Goal: Book appointment/travel/reservation

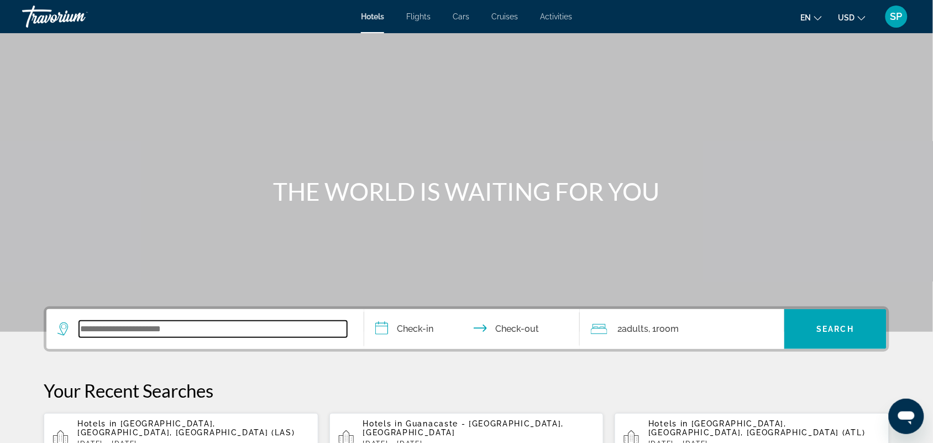
click at [180, 332] on input "Search widget" at bounding box center [213, 329] width 268 height 17
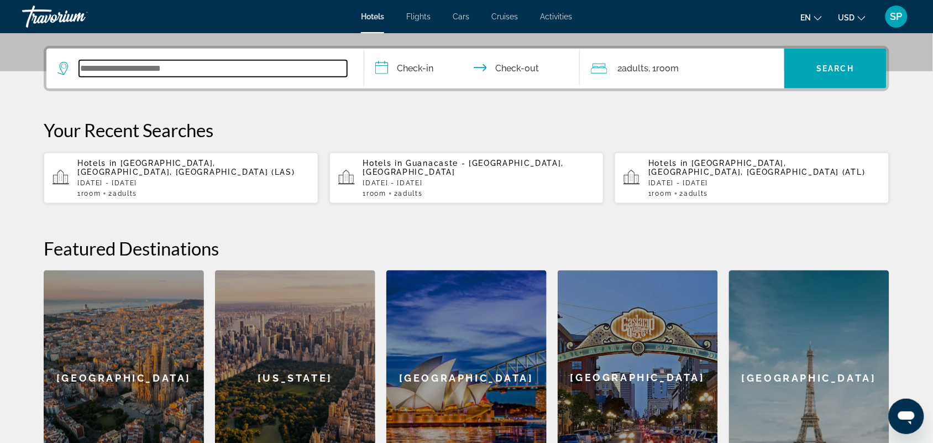
scroll to position [270, 0]
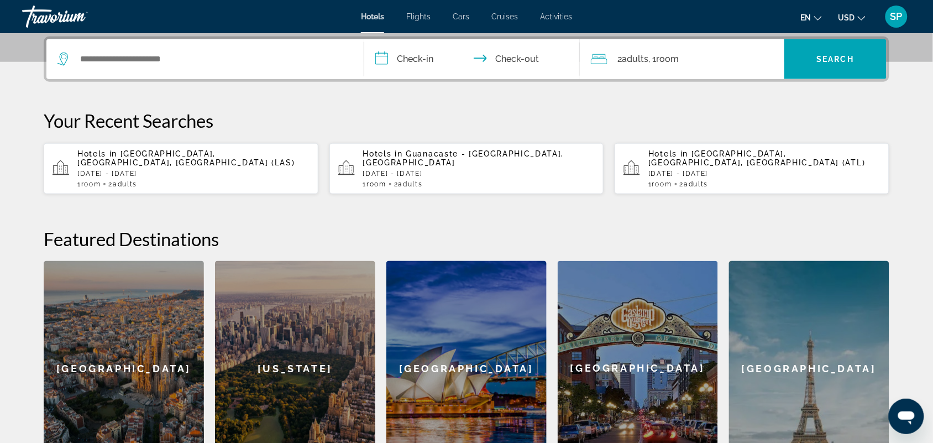
click at [415, 167] on div "Hotels in [GEOGRAPHIC_DATA] - [GEOGRAPHIC_DATA], [GEOGRAPHIC_DATA] [DATE] - [DA…" at bounding box center [479, 168] width 232 height 39
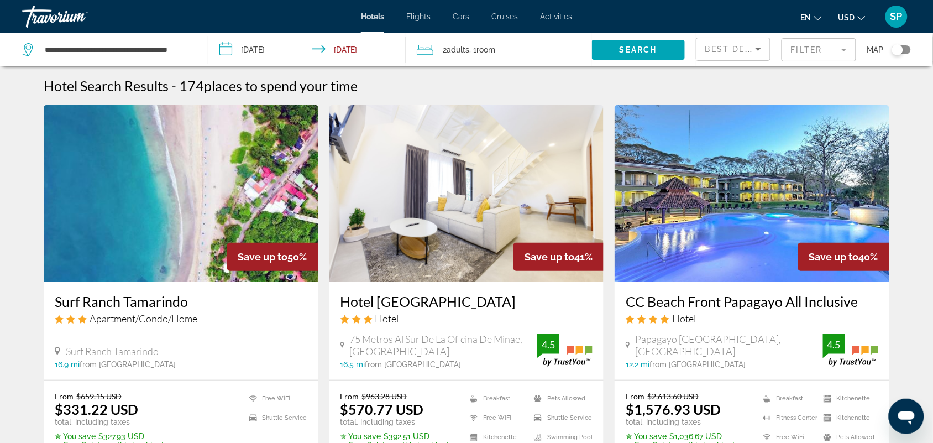
click at [345, 45] on input "**********" at bounding box center [309, 51] width 202 height 36
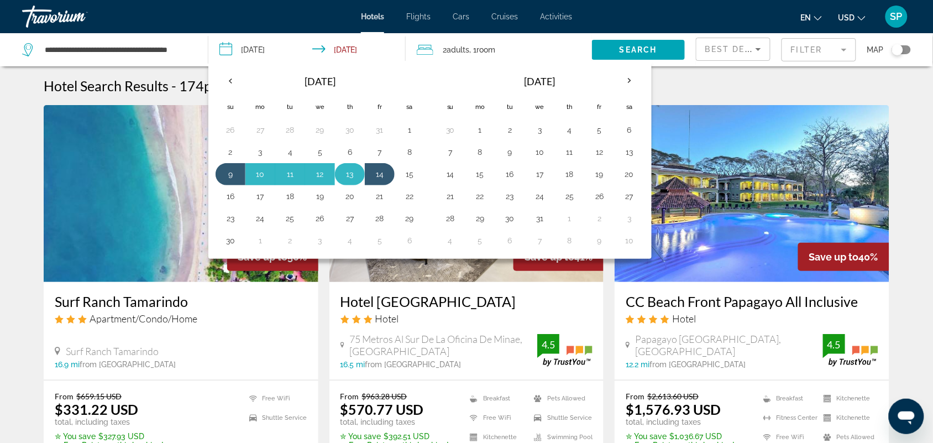
click at [354, 175] on button "13" at bounding box center [350, 173] width 18 height 15
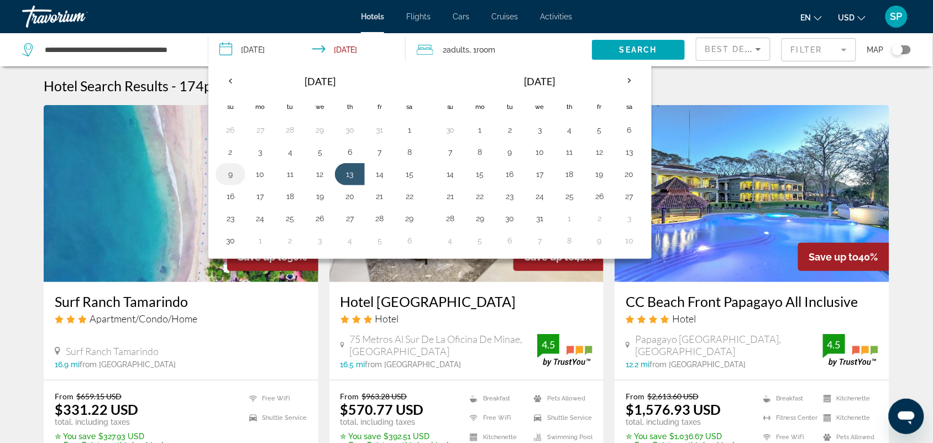
click at [230, 174] on button "9" at bounding box center [231, 173] width 18 height 15
type input "**********"
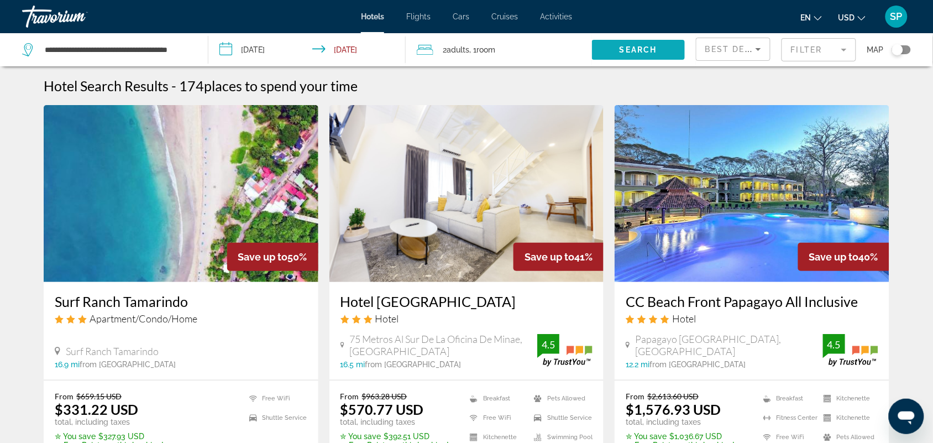
click at [626, 53] on span "Search" at bounding box center [639, 49] width 38 height 9
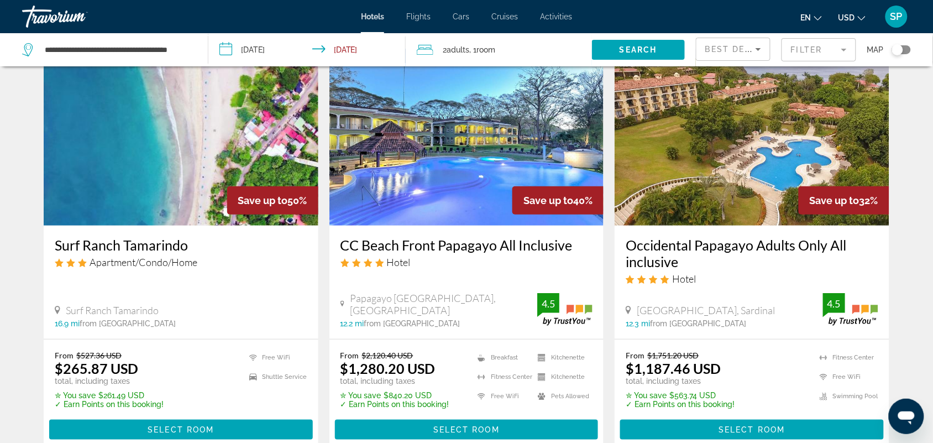
scroll to position [55, 0]
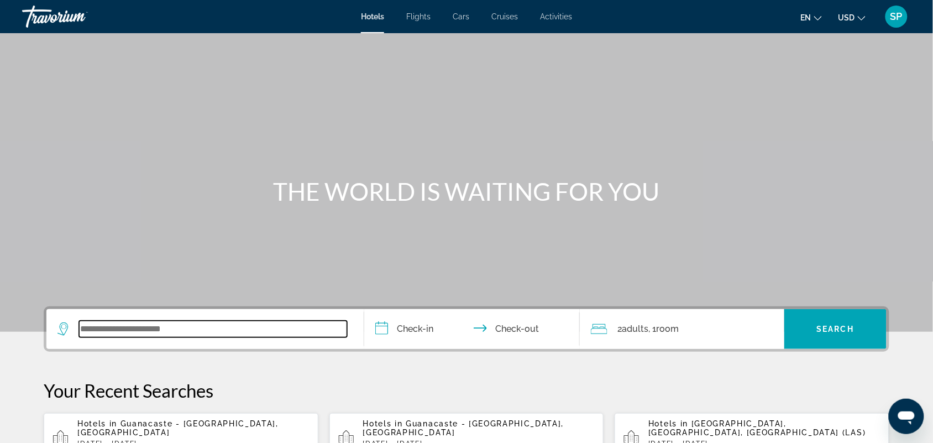
click at [119, 323] on input "Search widget" at bounding box center [213, 329] width 268 height 17
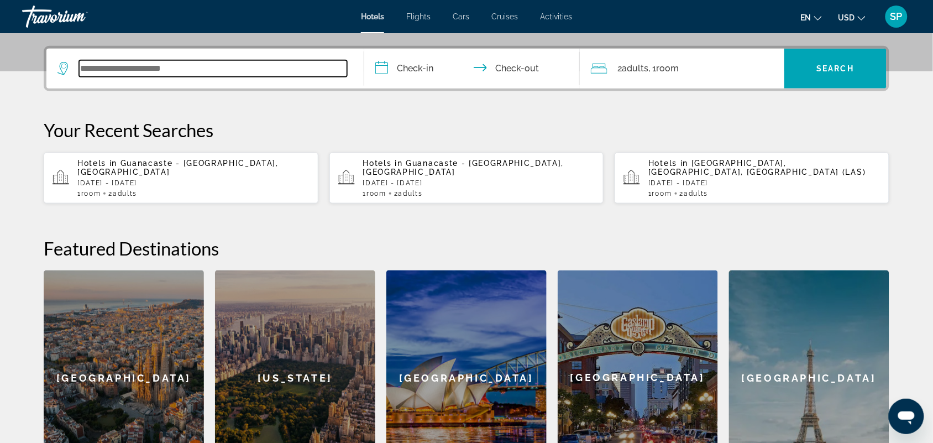
scroll to position [270, 0]
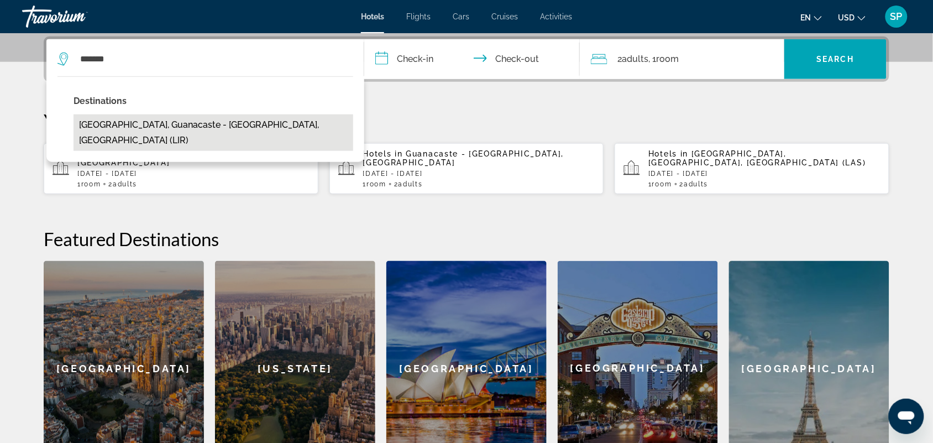
click at [138, 129] on button "Liberia, Guanacaste - North Pacific Coast, Costa Rica (LIR)" at bounding box center [214, 132] width 280 height 36
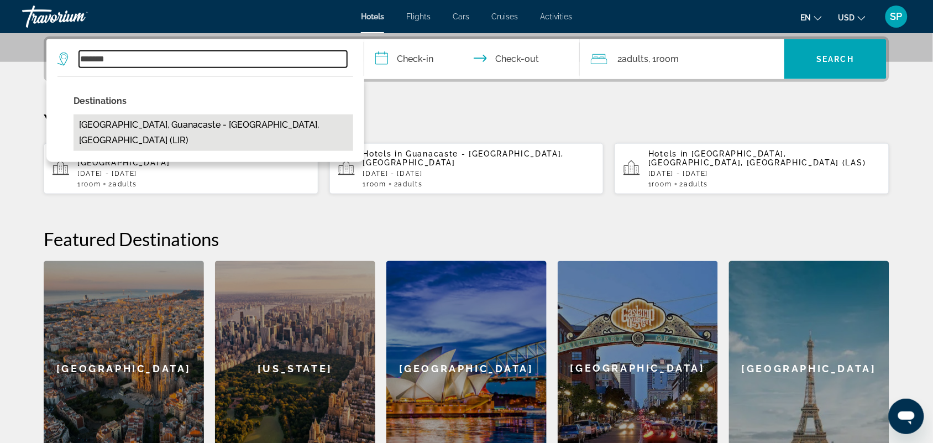
type input "**********"
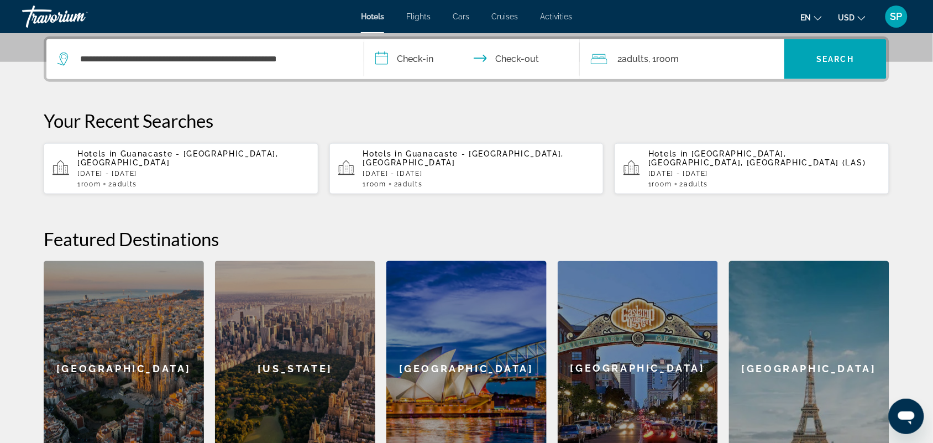
click at [412, 51] on input "**********" at bounding box center [474, 60] width 220 height 43
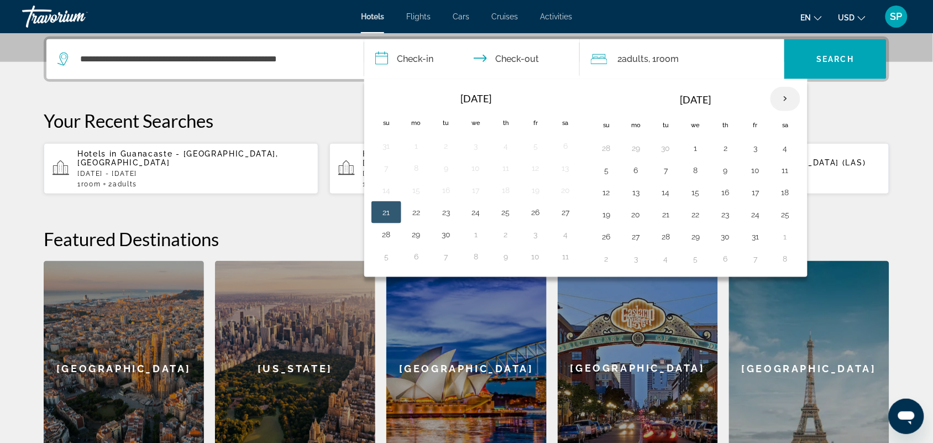
click at [790, 100] on th "Next month" at bounding box center [785, 99] width 30 height 24
click at [608, 193] on button "9" at bounding box center [606, 192] width 18 height 15
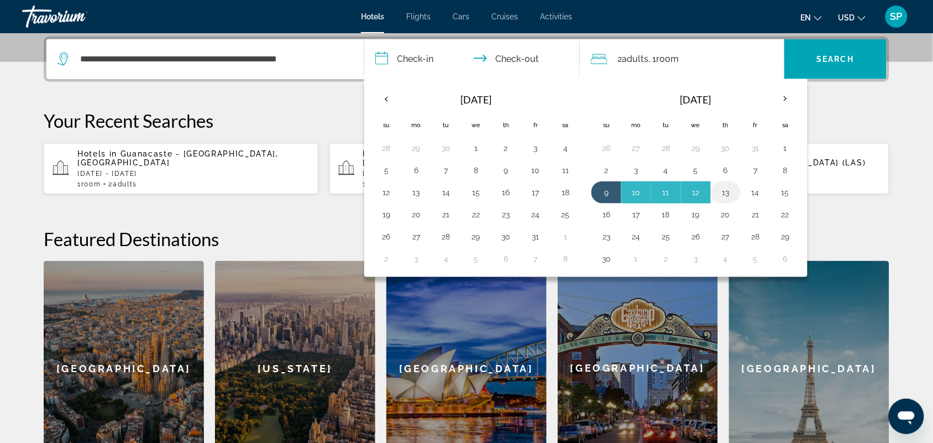
click at [727, 194] on button "13" at bounding box center [726, 192] width 18 height 15
type input "**********"
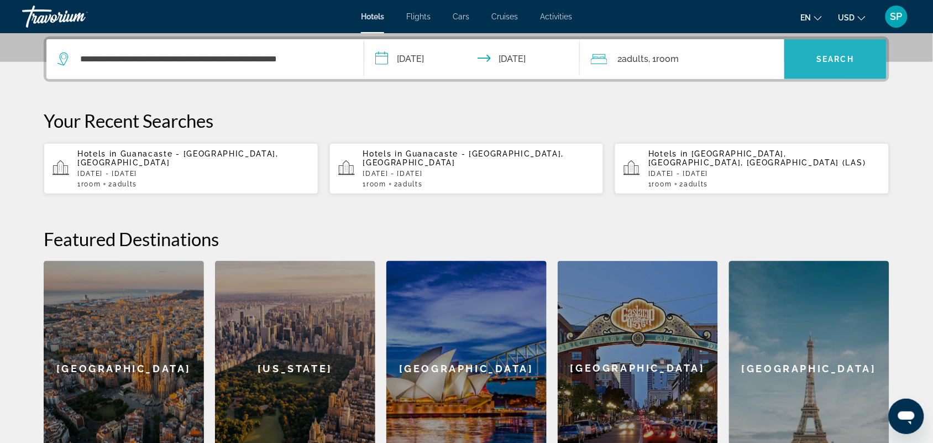
click at [835, 59] on span "Search" at bounding box center [836, 59] width 38 height 9
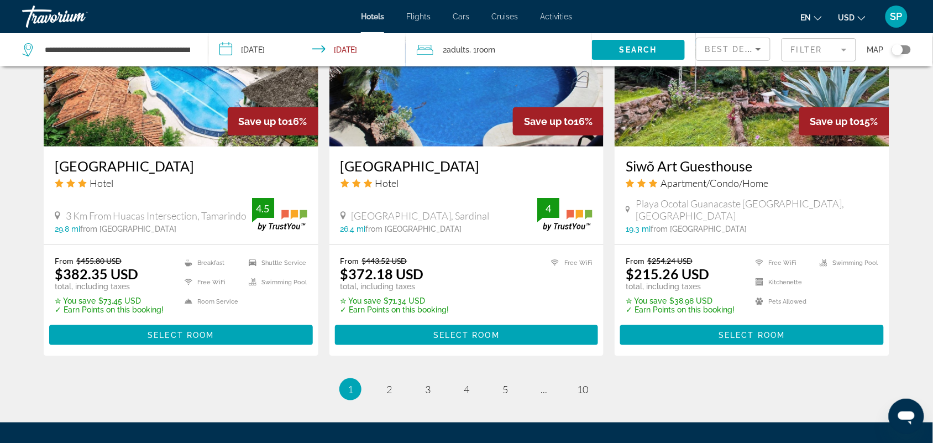
scroll to position [1416, 0]
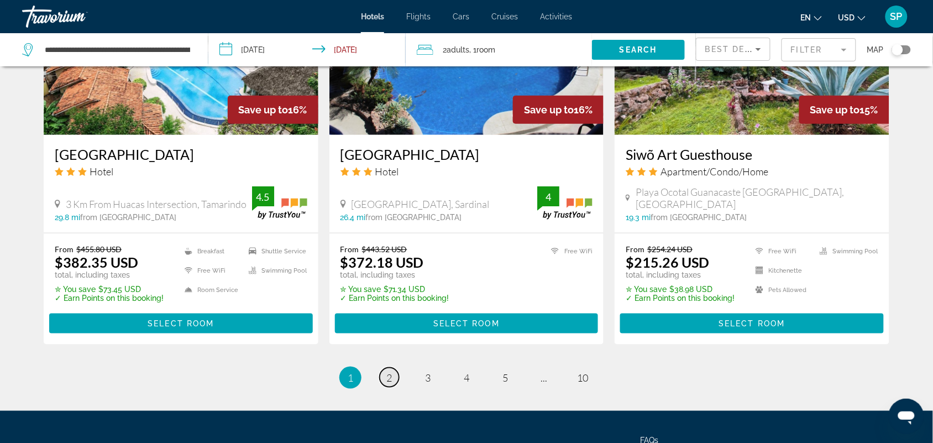
click at [389, 371] on span "2" at bounding box center [389, 377] width 6 height 12
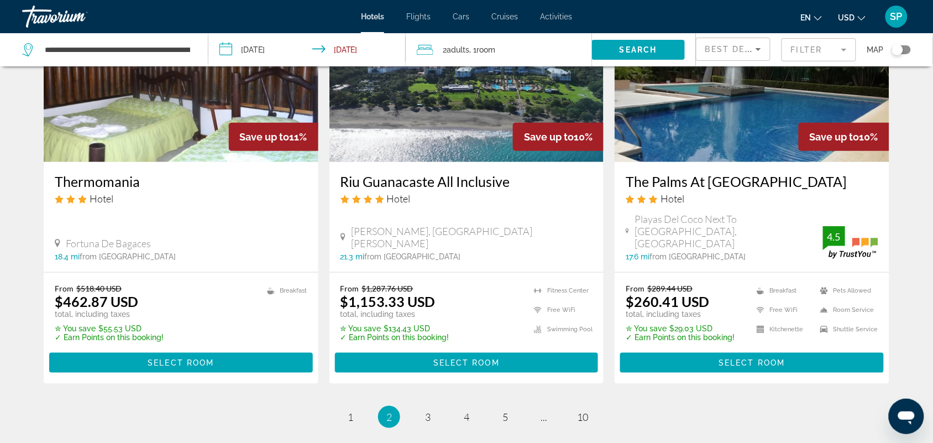
scroll to position [1428, 0]
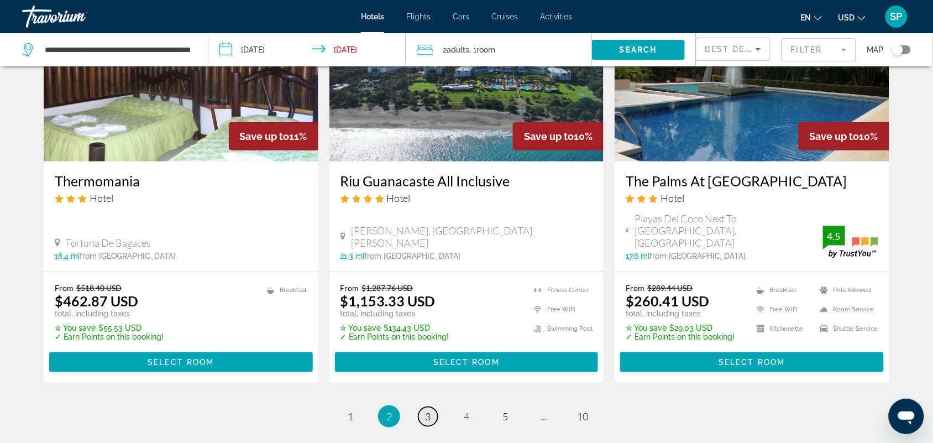
click at [426, 410] on span "3" at bounding box center [428, 416] width 6 height 12
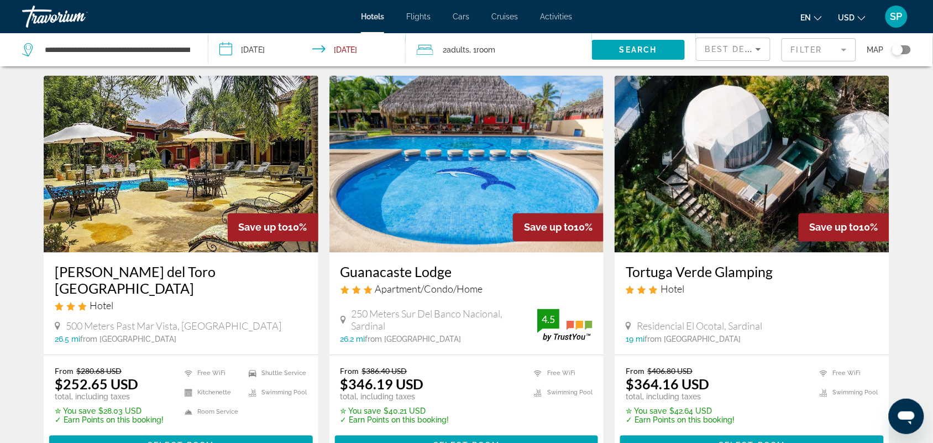
scroll to position [463, 0]
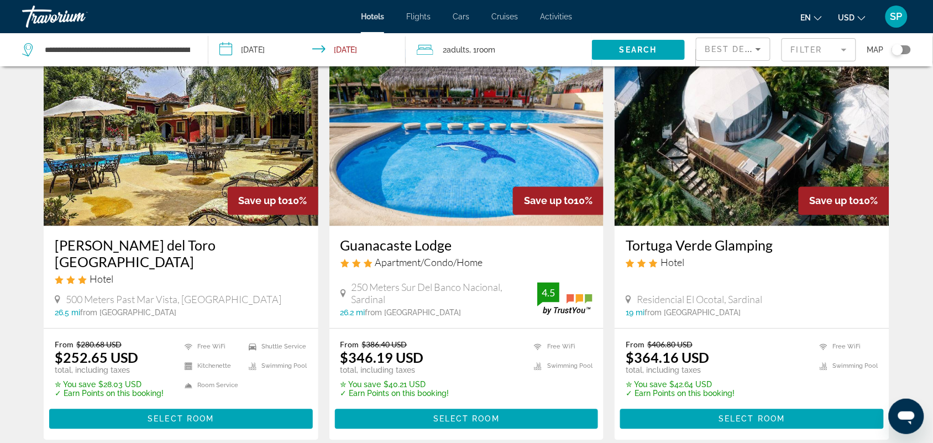
click at [693, 186] on img "Main content" at bounding box center [752, 137] width 275 height 177
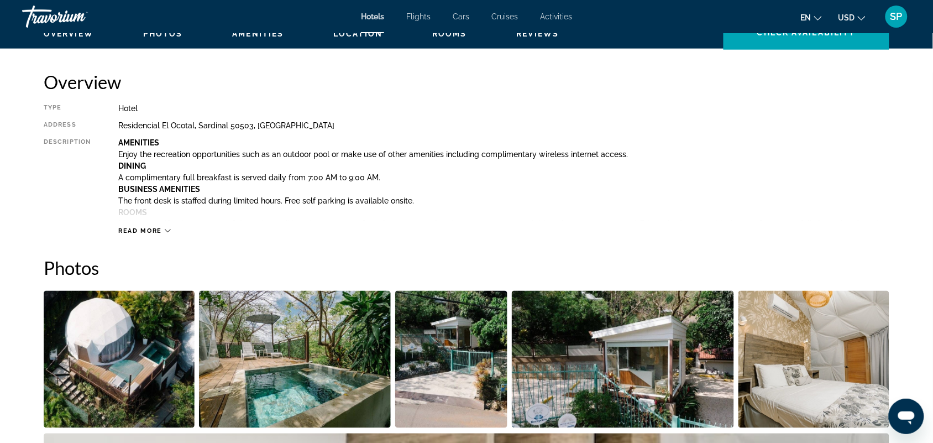
scroll to position [349, 0]
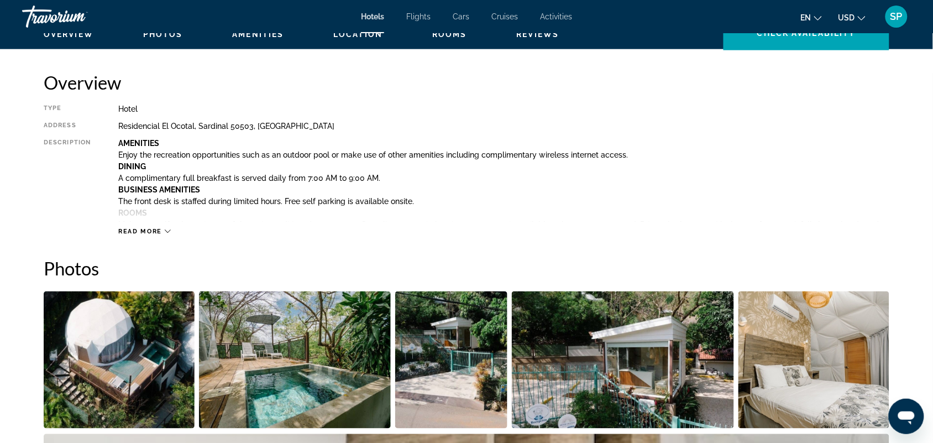
click at [166, 228] on icon "Main content" at bounding box center [168, 231] width 6 height 6
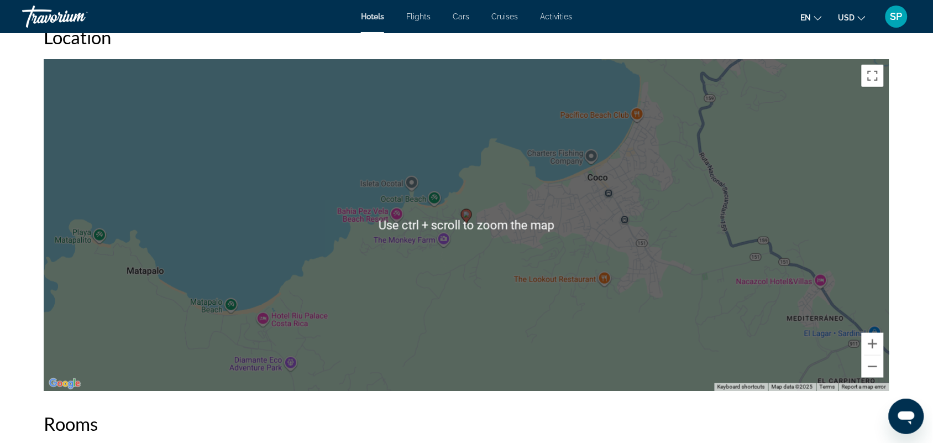
scroll to position [1469, 0]
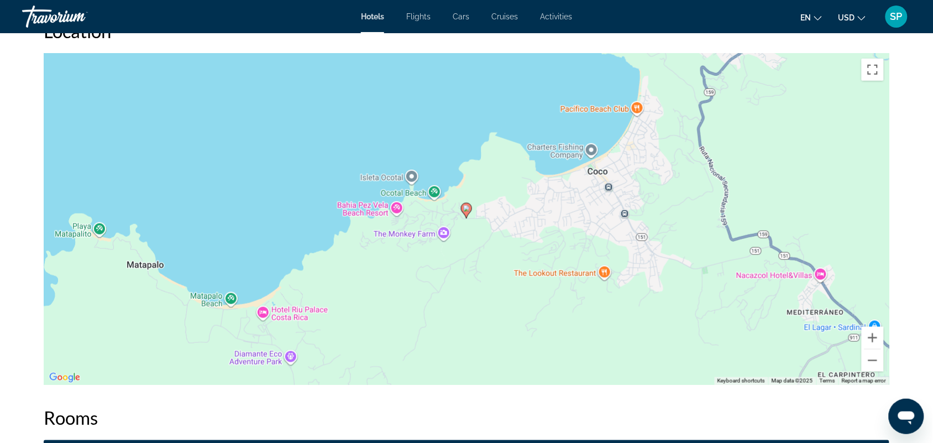
click at [337, 343] on div "To activate drag with keyboard, press Alt + Enter. Once in keyboard drag state,…" at bounding box center [467, 219] width 846 height 332
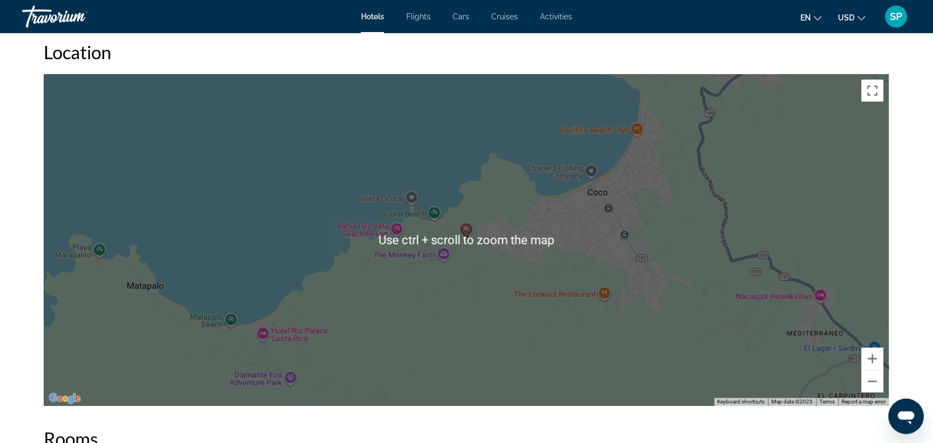
scroll to position [1446, 0]
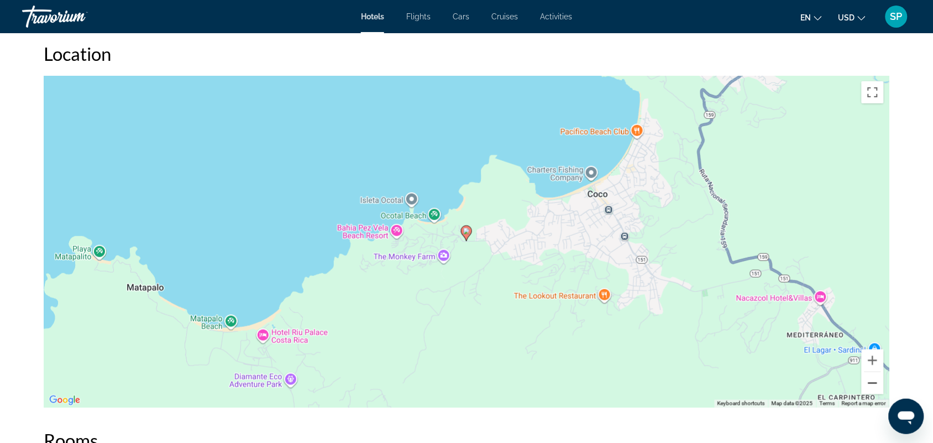
click at [876, 385] on button "Zoom out" at bounding box center [873, 383] width 22 height 22
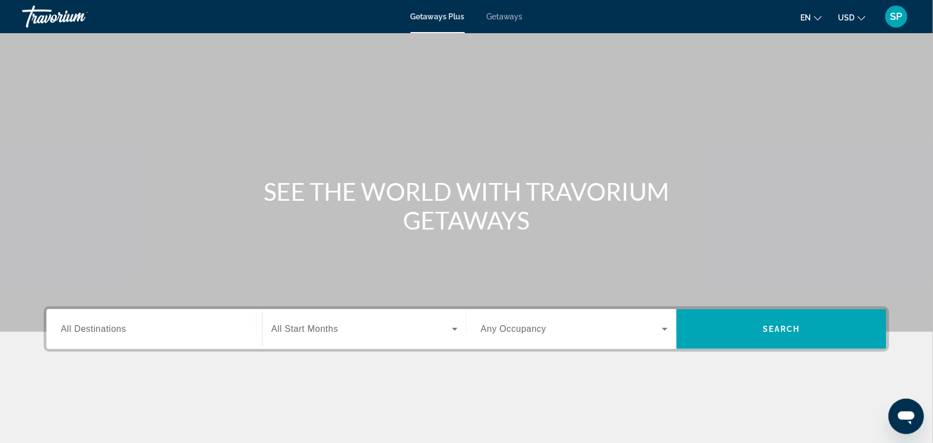
click at [198, 329] on input "Destination All Destinations" at bounding box center [154, 329] width 187 height 13
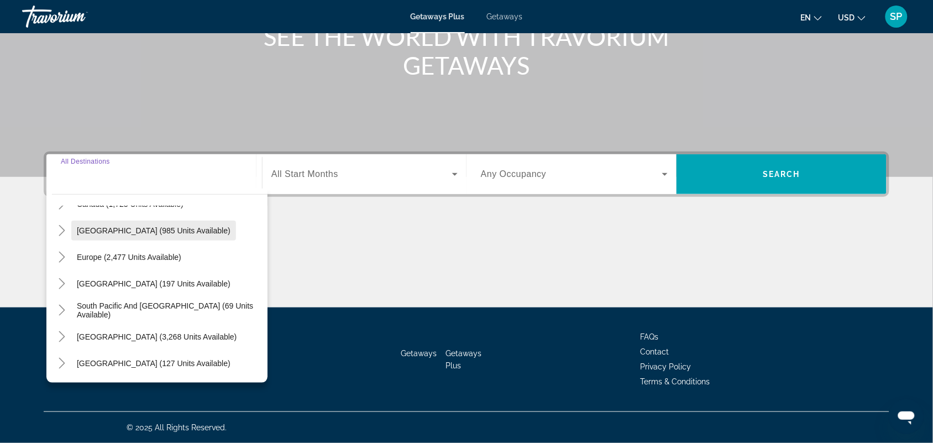
scroll to position [161, 0]
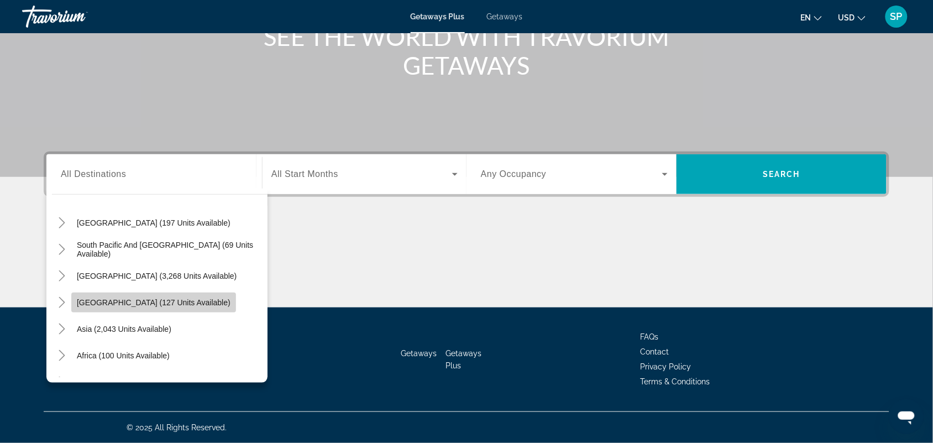
click at [177, 301] on span "[GEOGRAPHIC_DATA] (127 units available)" at bounding box center [154, 302] width 154 height 9
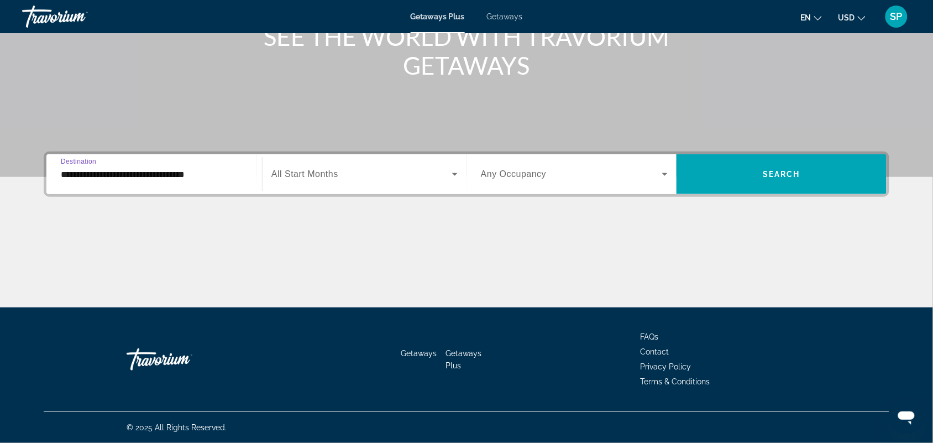
click at [120, 177] on input "**********" at bounding box center [154, 174] width 187 height 13
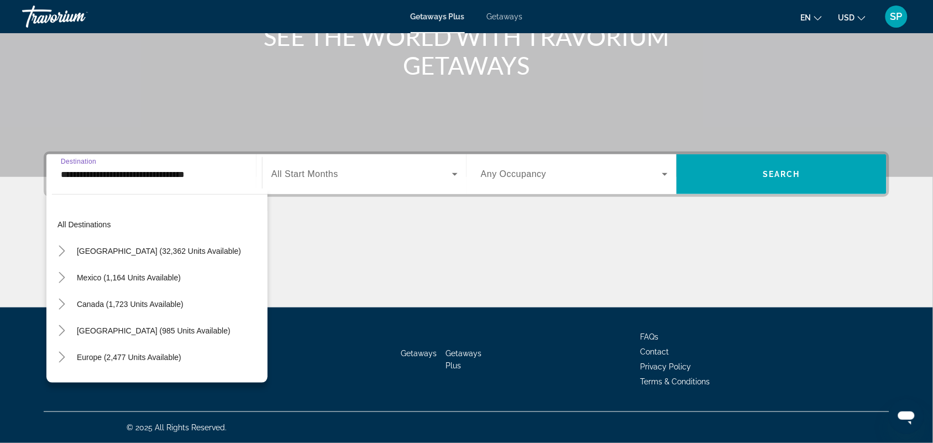
scroll to position [172, 0]
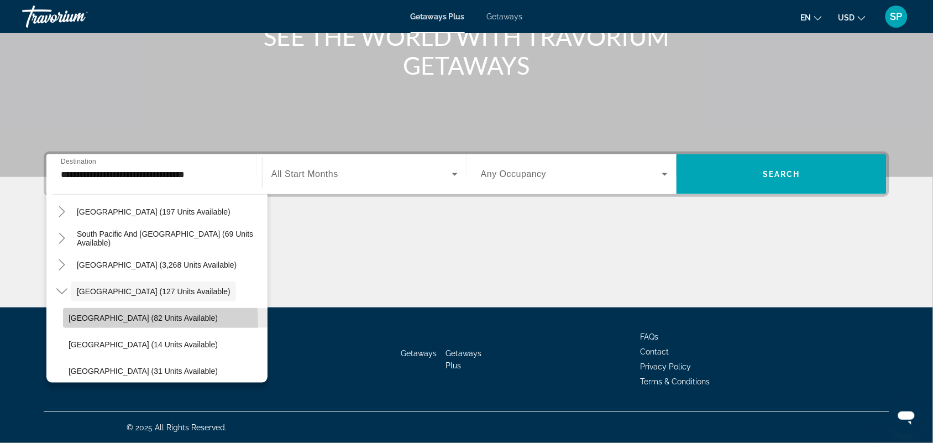
click at [125, 322] on span "[GEOGRAPHIC_DATA] (82 units available)" at bounding box center [143, 317] width 149 height 9
type input "**********"
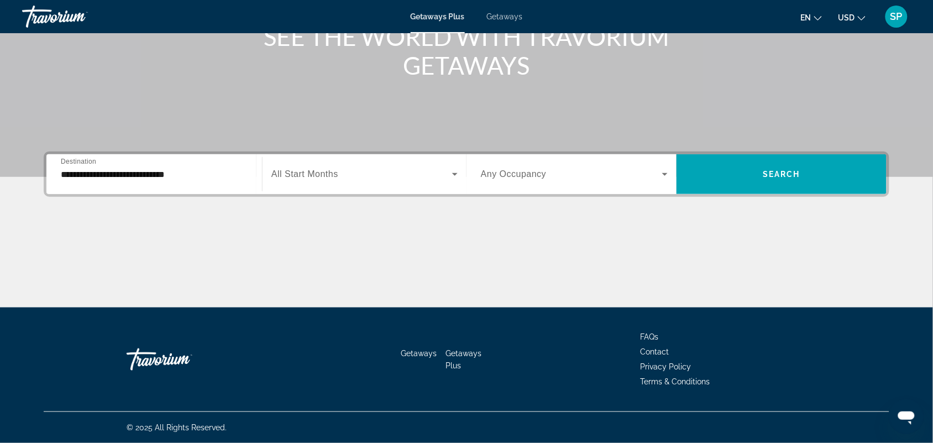
click at [321, 170] on span "All Start Months" at bounding box center [304, 173] width 67 height 9
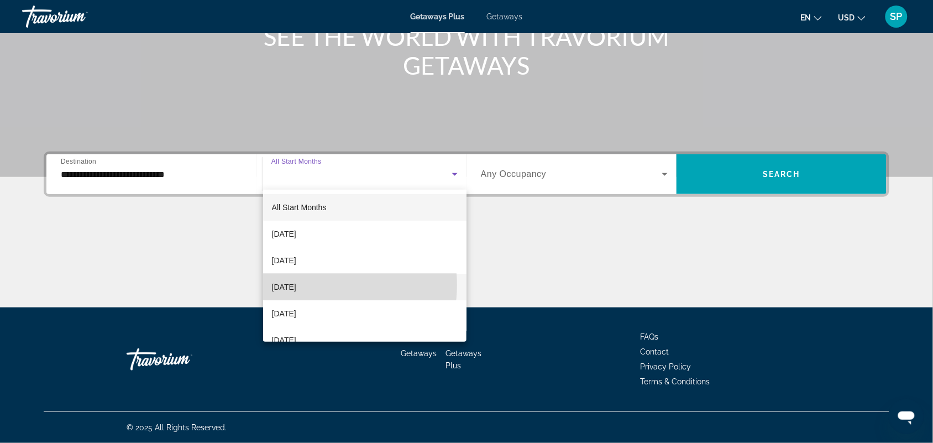
click at [296, 285] on span "November 2025" at bounding box center [284, 286] width 24 height 13
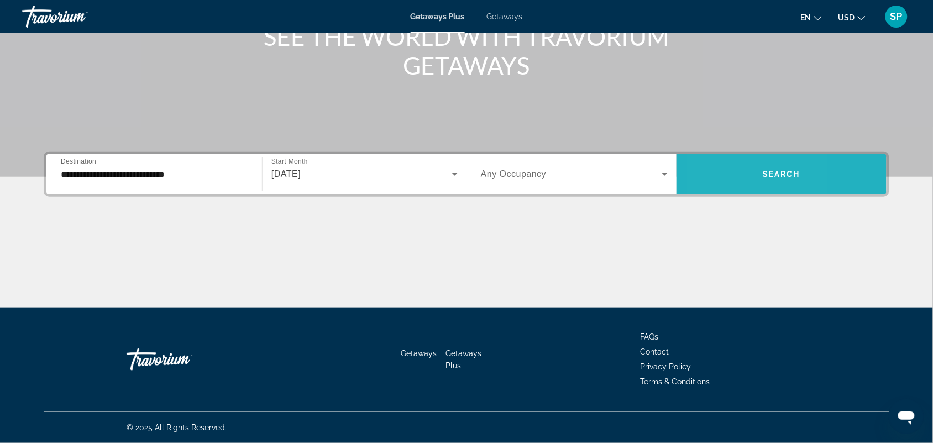
click at [717, 169] on span "Search widget" at bounding box center [781, 174] width 210 height 27
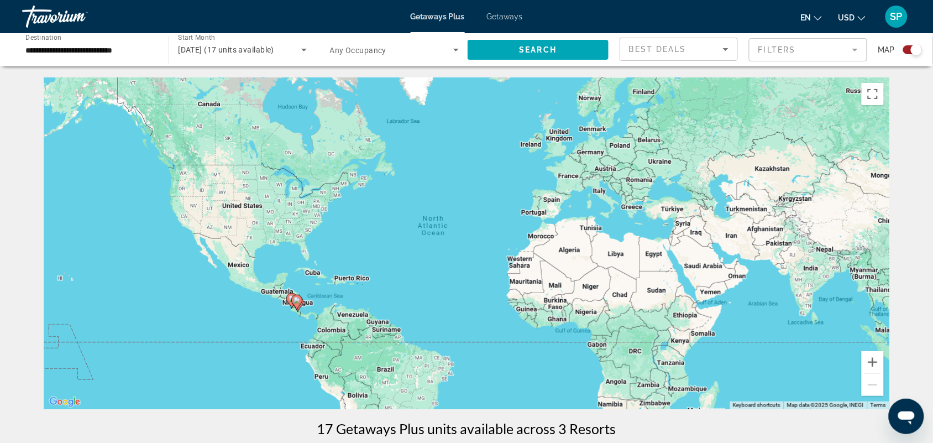
click at [332, 300] on div "To activate drag with keyboard, press Alt + Enter. Once in keyboard drag state,…" at bounding box center [467, 243] width 846 height 332
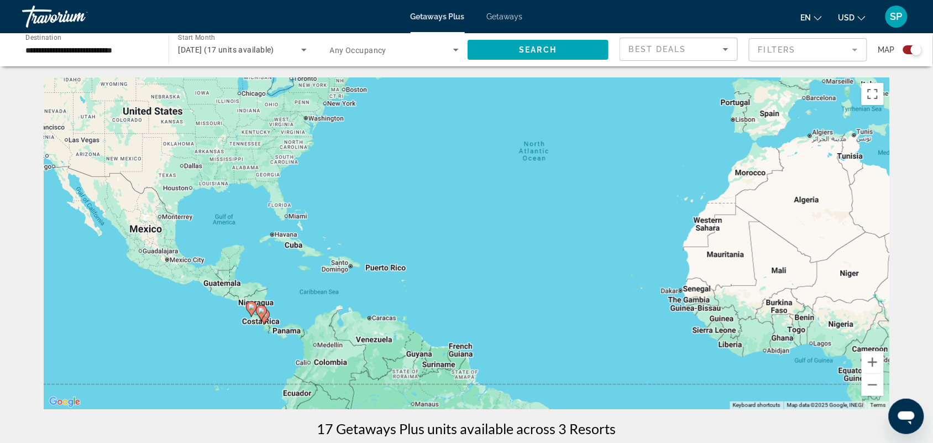
click at [282, 329] on div "To activate drag with keyboard, press Alt + Enter. Once in keyboard drag state,…" at bounding box center [467, 243] width 846 height 332
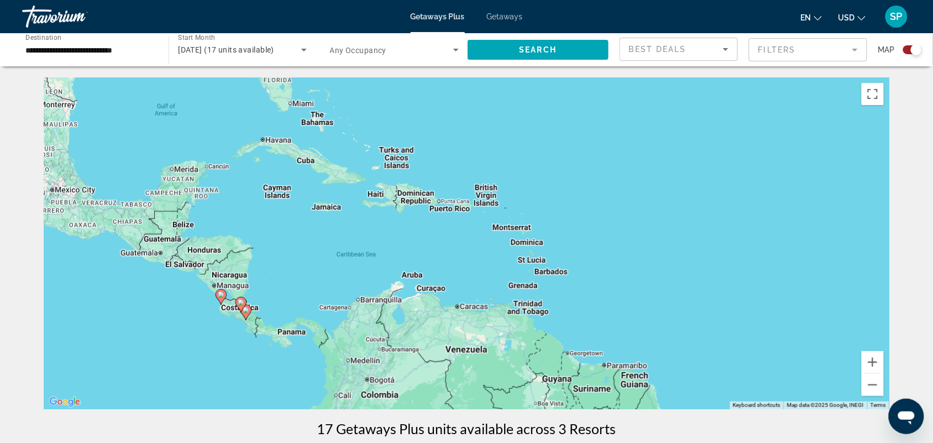
click at [261, 338] on div "To activate drag with keyboard, press Alt + Enter. Once in keyboard drag state,…" at bounding box center [467, 243] width 846 height 332
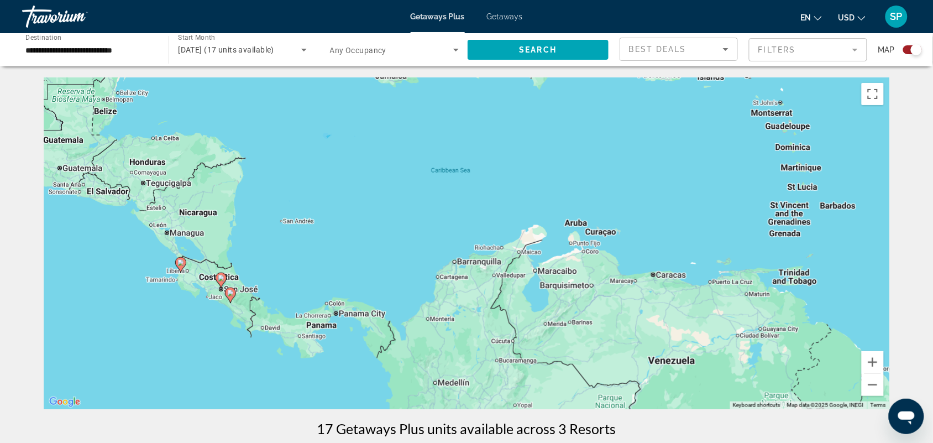
click at [212, 333] on div "To activate drag with keyboard, press Alt + Enter. Once in keyboard drag state,…" at bounding box center [467, 243] width 846 height 332
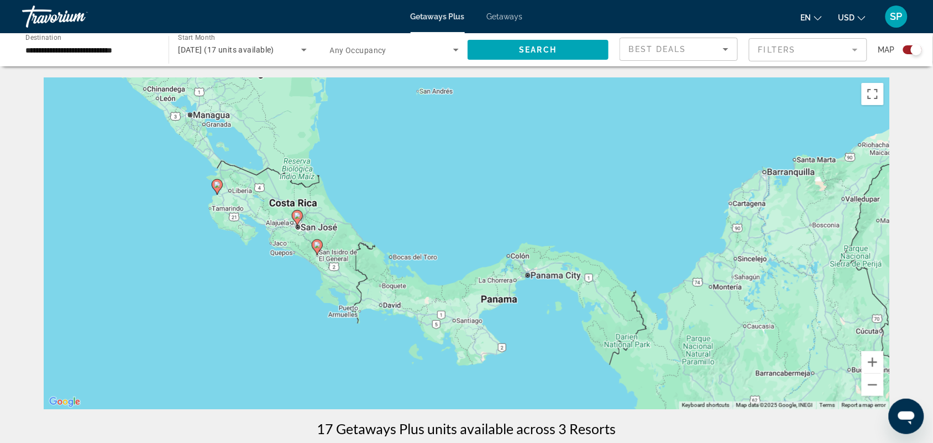
drag, startPoint x: 172, startPoint y: 255, endPoint x: 259, endPoint y: 234, distance: 88.7
click at [259, 234] on div "To activate drag with keyboard, press Alt + Enter. Once in keyboard drag state,…" at bounding box center [467, 243] width 846 height 332
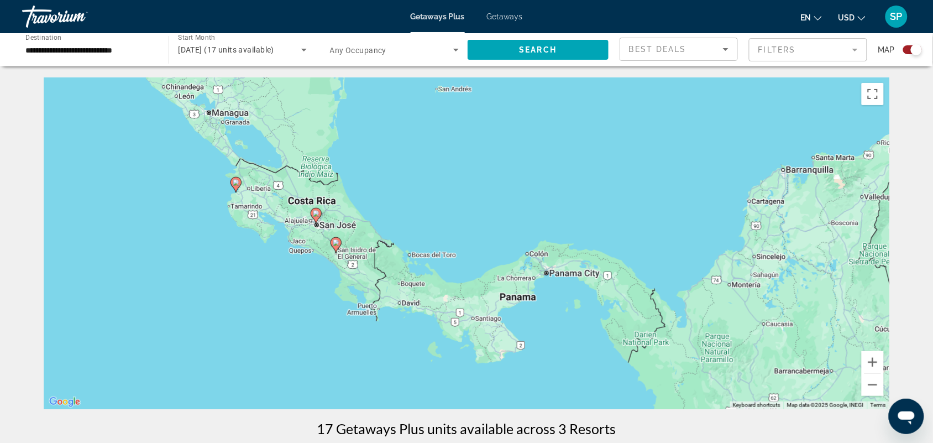
click at [256, 242] on div "To activate drag with keyboard, press Alt + Enter. Once in keyboard drag state,…" at bounding box center [467, 243] width 846 height 332
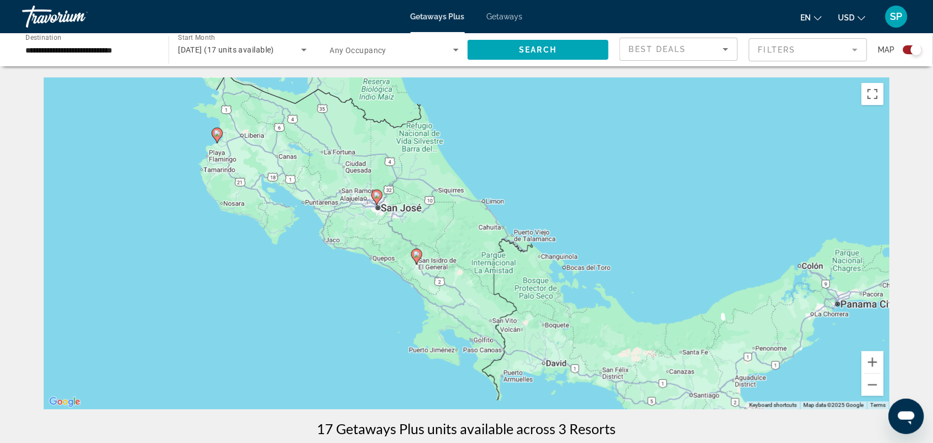
click at [180, 159] on div "To activate drag with keyboard, press Alt + Enter. Once in keyboard drag state,…" at bounding box center [467, 243] width 846 height 332
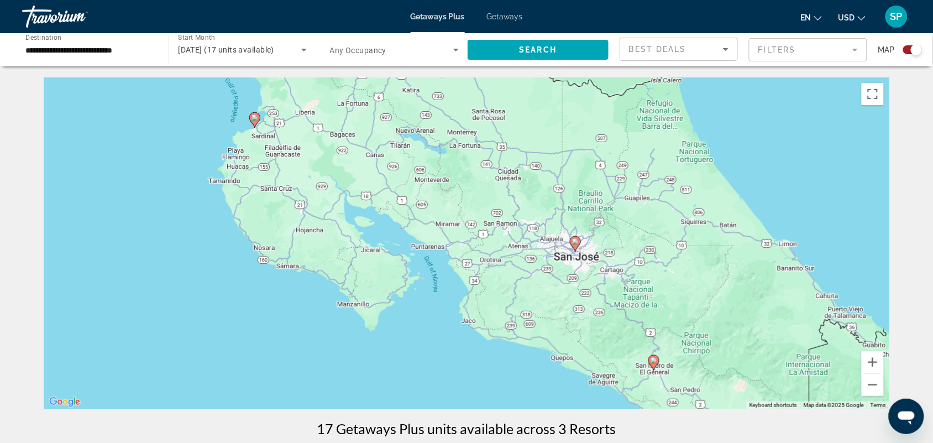
click at [253, 117] on image "Main content" at bounding box center [254, 117] width 7 height 7
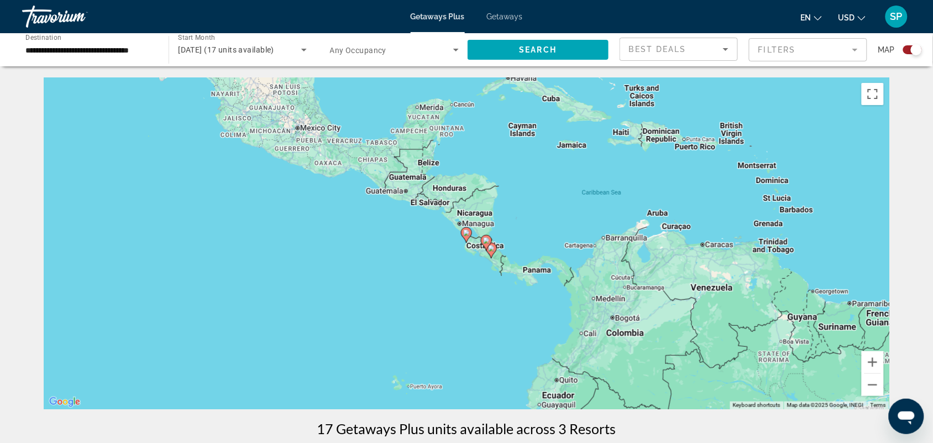
click at [465, 232] on image "Main content" at bounding box center [466, 232] width 7 height 7
type input "**********"
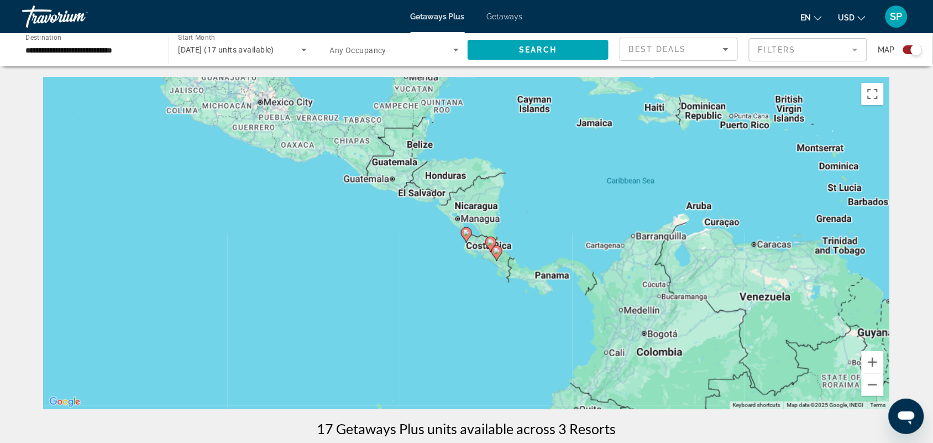
click at [465, 232] on image "Main content" at bounding box center [466, 232] width 7 height 7
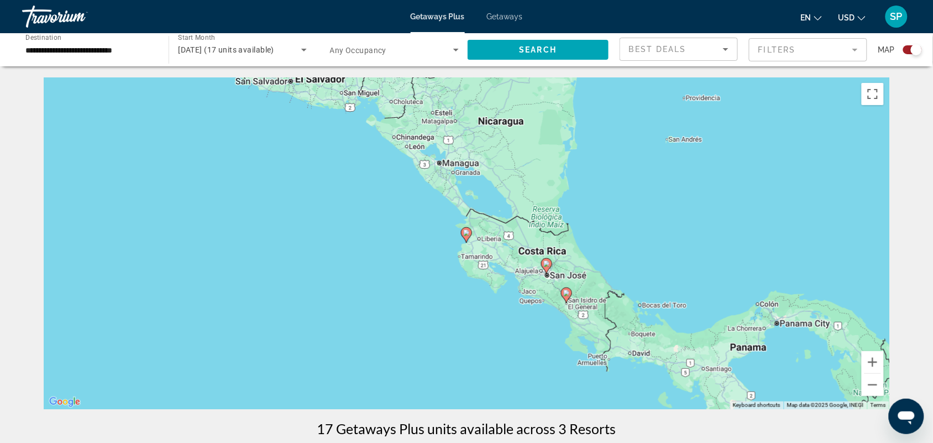
click at [465, 232] on image "Main content" at bounding box center [466, 232] width 7 height 7
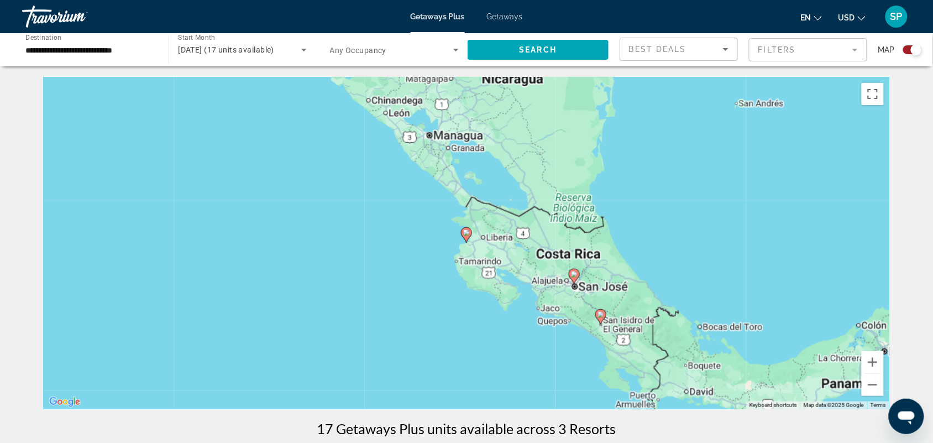
click at [465, 232] on image "Main content" at bounding box center [466, 232] width 7 height 7
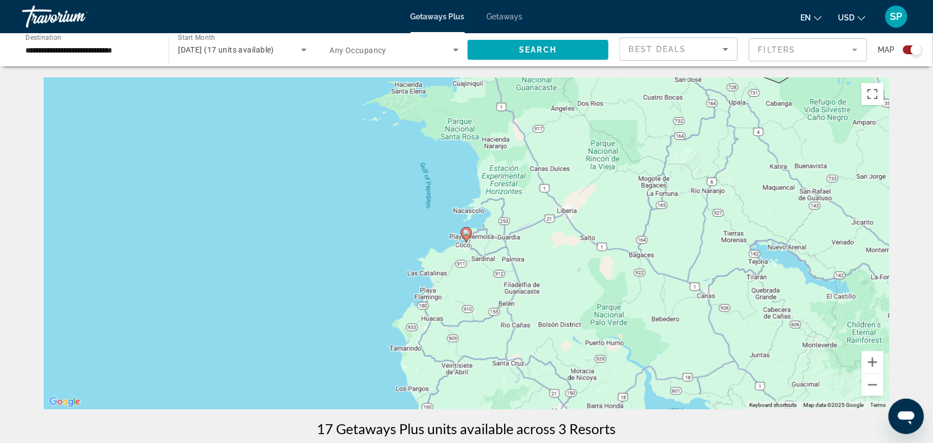
click at [465, 232] on image "Main content" at bounding box center [466, 232] width 7 height 7
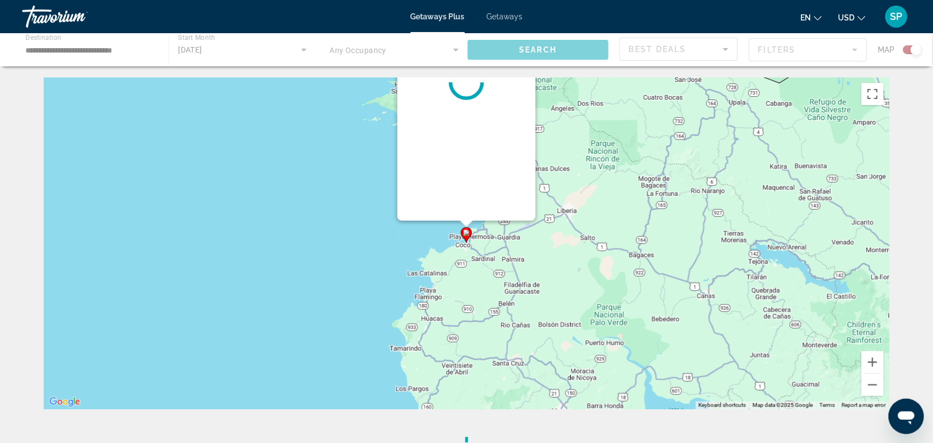
click at [465, 232] on image "Main content" at bounding box center [466, 232] width 7 height 7
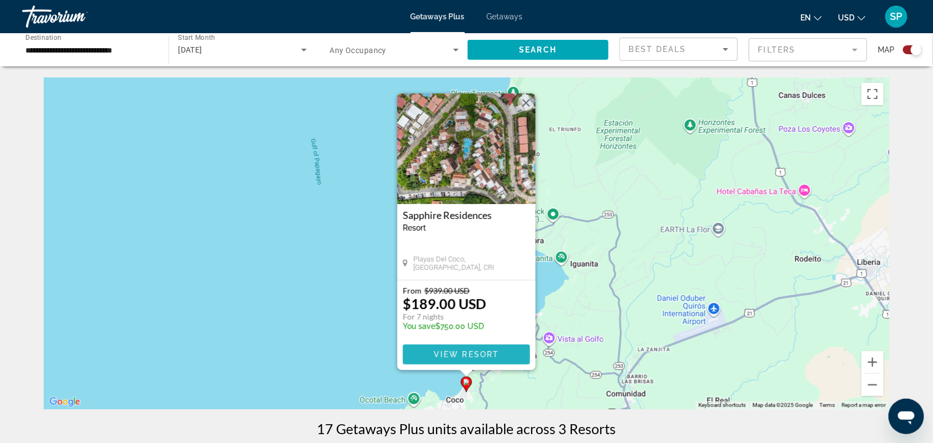
click at [468, 352] on span "View Resort" at bounding box center [466, 354] width 65 height 9
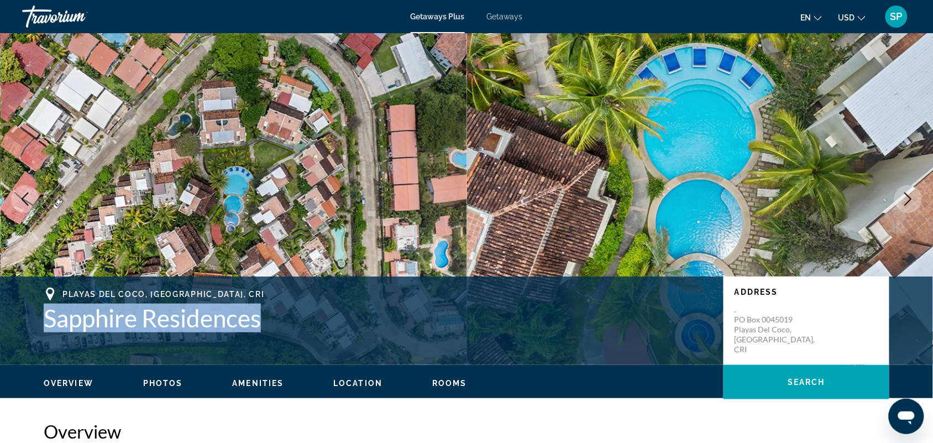
drag, startPoint x: 274, startPoint y: 316, endPoint x: 38, endPoint y: 324, distance: 236.7
click at [38, 324] on div "Playas del Coco, Guanacaste, CRI Sapphire Residences Address . PO Box 0045019 P…" at bounding box center [467, 320] width 890 height 66
copy h1 "Sapphire Residences"
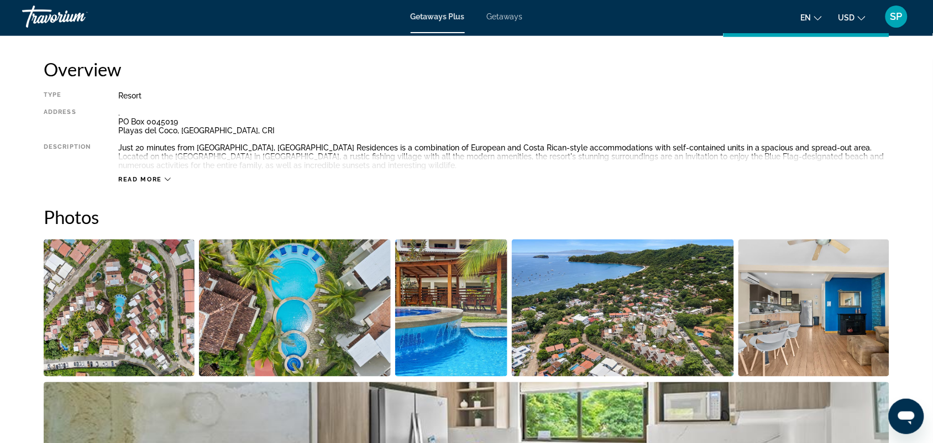
scroll to position [361, 0]
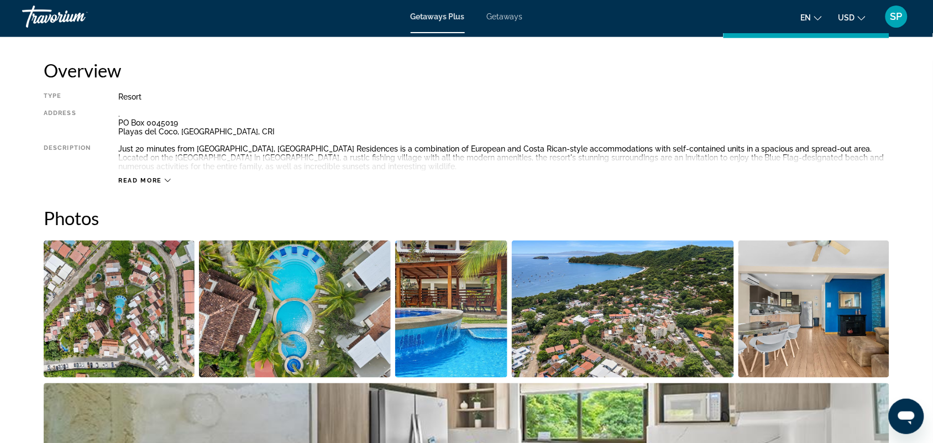
click at [195, 179] on div "Read more" at bounding box center [503, 169] width 771 height 30
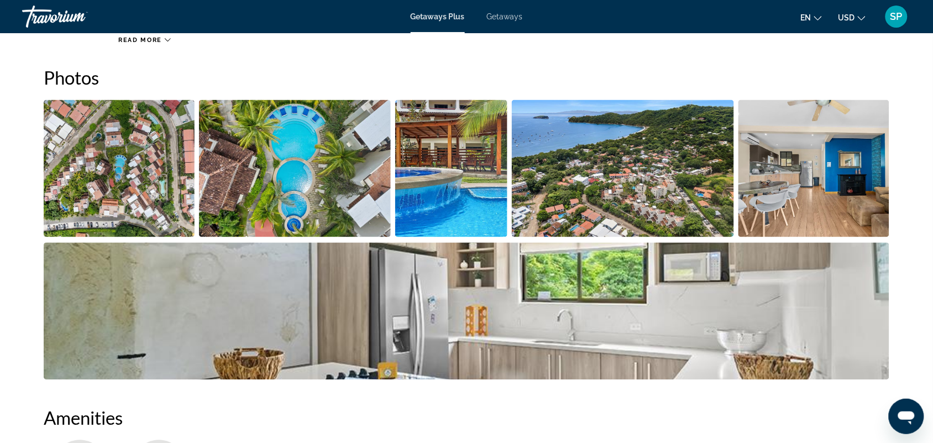
scroll to position [503, 0]
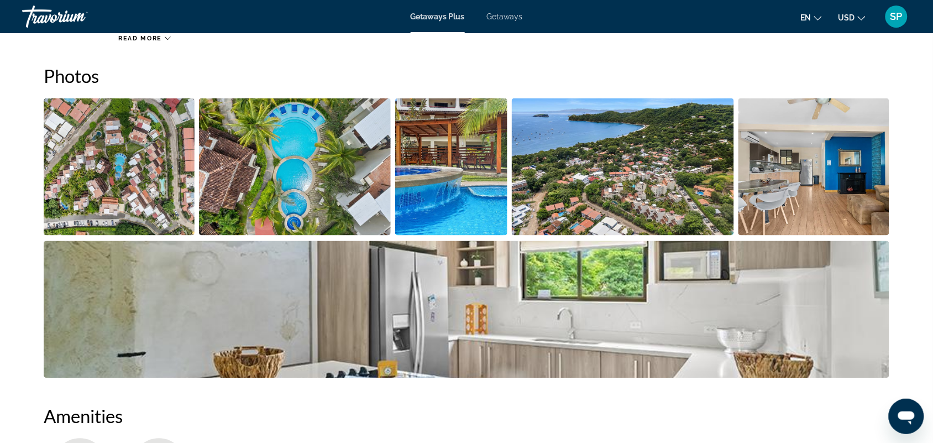
click at [384, 310] on img "Open full-screen image slider" at bounding box center [467, 309] width 846 height 137
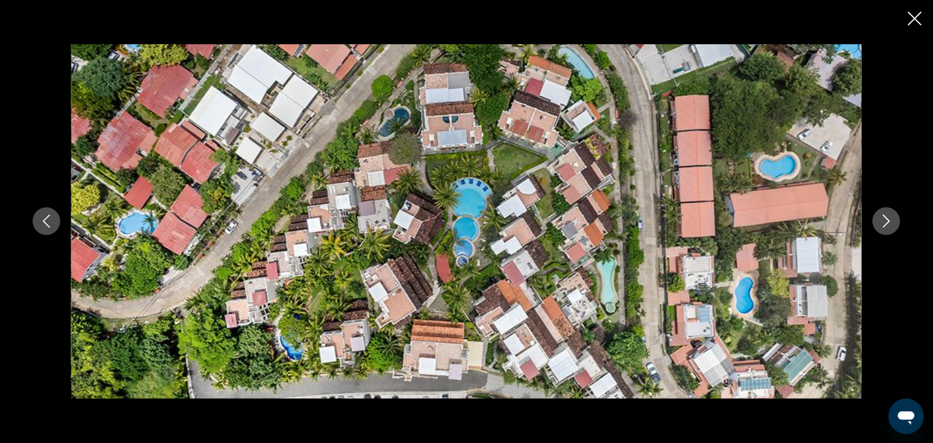
click at [885, 214] on icon "Next image" at bounding box center [886, 220] width 13 height 13
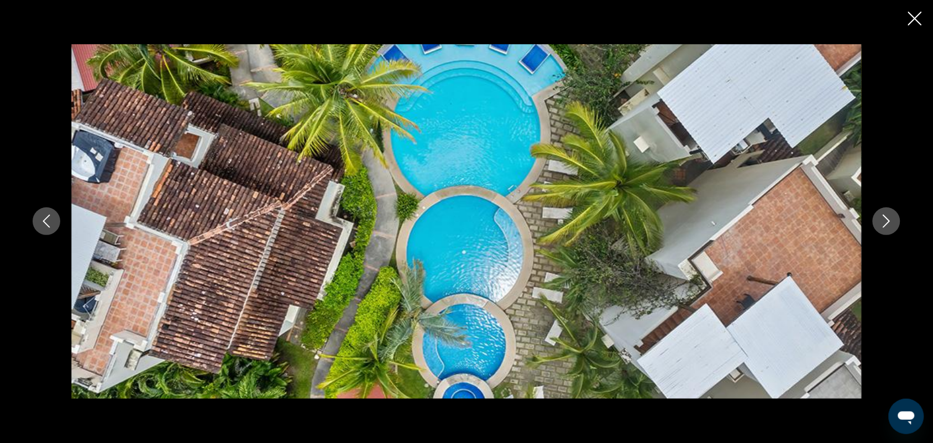
click at [883, 212] on button "Next image" at bounding box center [887, 221] width 28 height 28
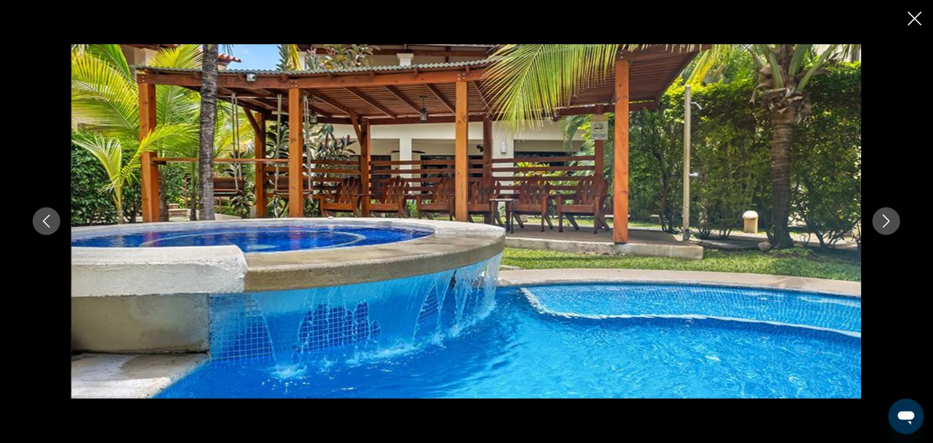
click at [883, 211] on button "Next image" at bounding box center [887, 221] width 28 height 28
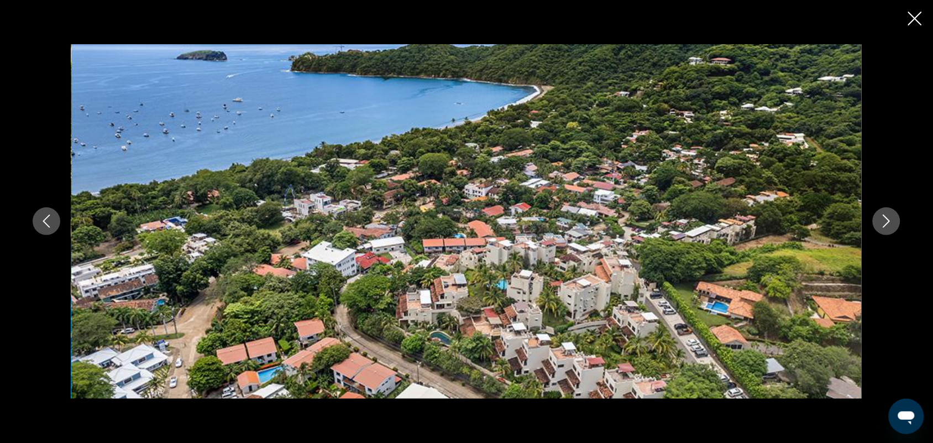
click at [888, 223] on icon "Next image" at bounding box center [886, 221] width 7 height 13
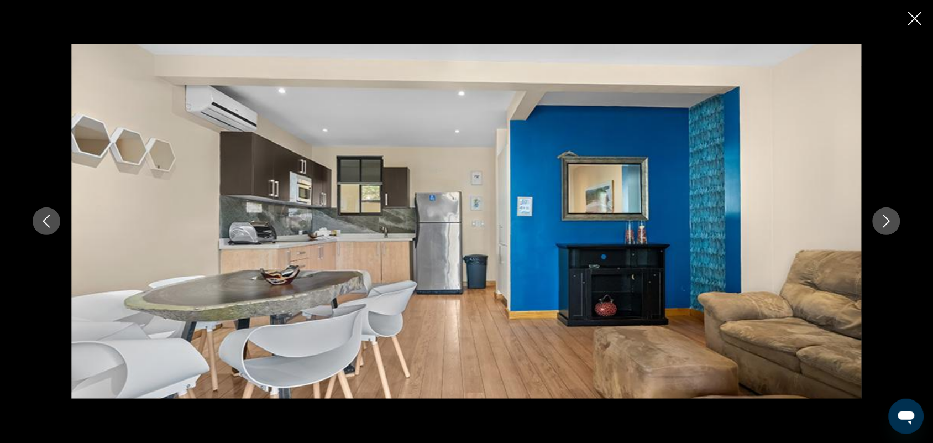
drag, startPoint x: 888, startPoint y: 221, endPoint x: 895, endPoint y: 216, distance: 9.5
click at [895, 216] on button "Next image" at bounding box center [887, 221] width 28 height 28
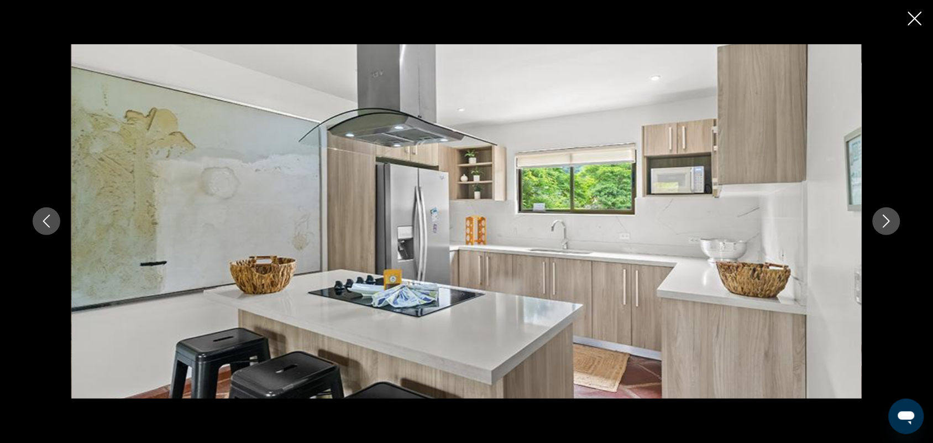
click at [891, 220] on icon "Next image" at bounding box center [886, 220] width 13 height 13
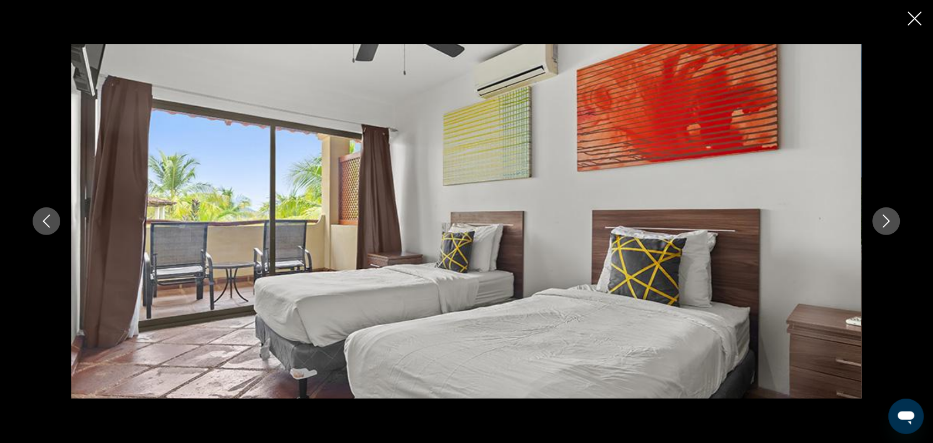
click at [893, 219] on icon "Next image" at bounding box center [886, 220] width 13 height 13
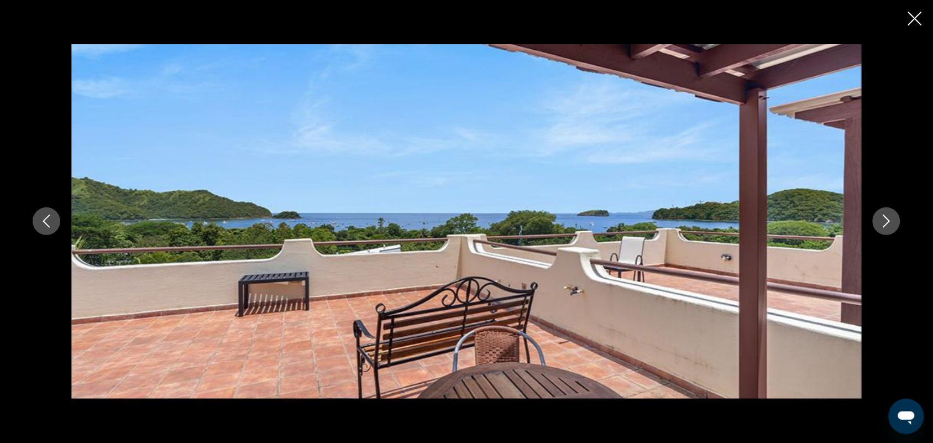
click at [896, 219] on button "Next image" at bounding box center [887, 221] width 28 height 28
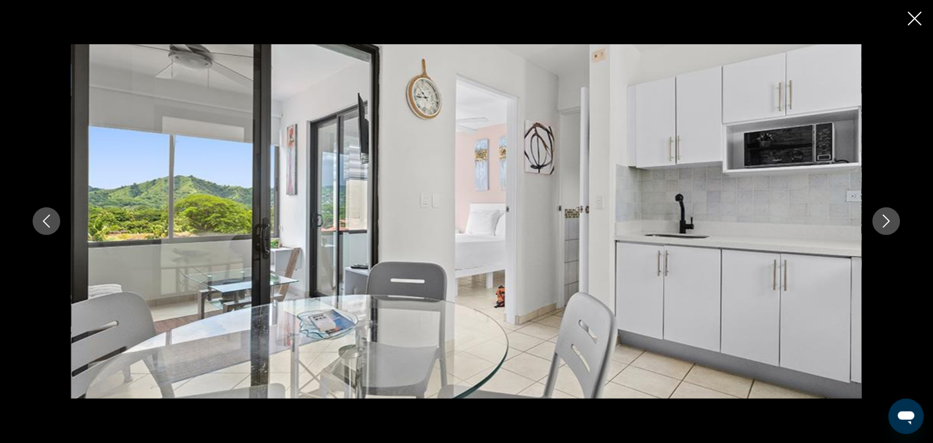
click at [896, 219] on button "Next image" at bounding box center [887, 221] width 28 height 28
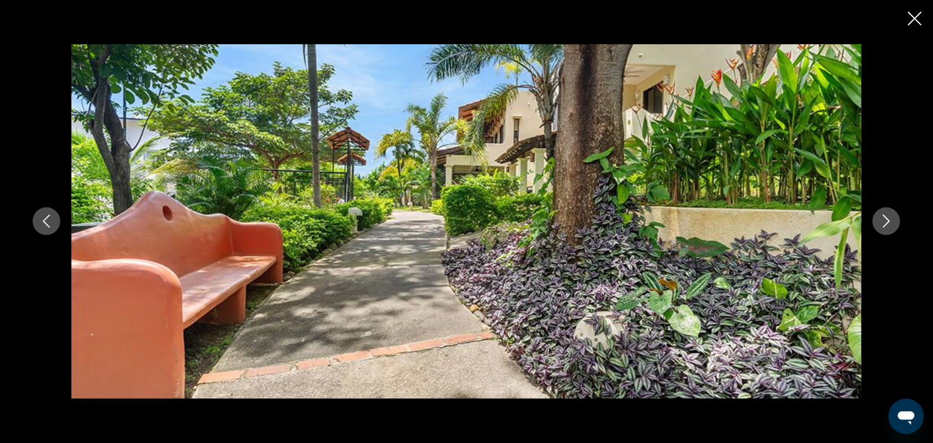
click at [896, 219] on button "Next image" at bounding box center [887, 221] width 28 height 28
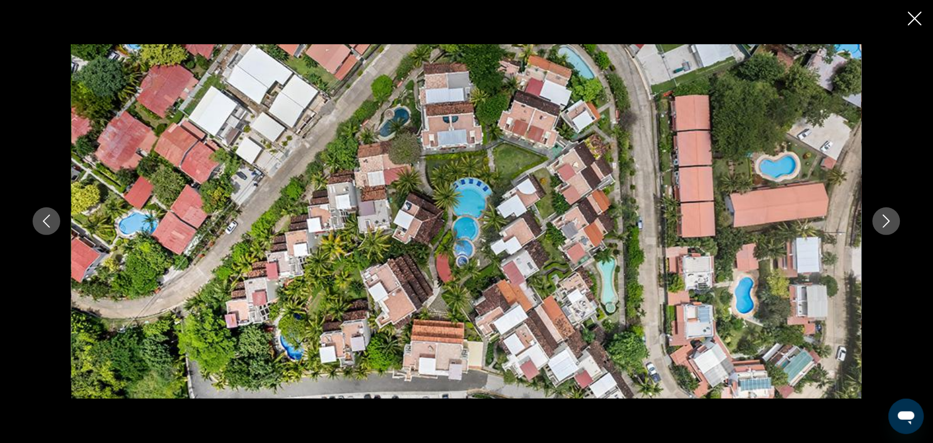
click at [896, 220] on button "Next image" at bounding box center [887, 221] width 28 height 28
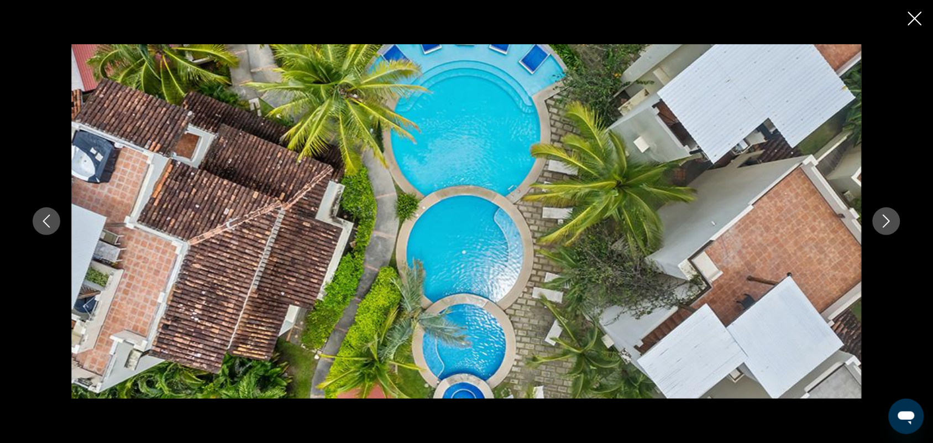
click at [896, 220] on button "Next image" at bounding box center [887, 221] width 28 height 28
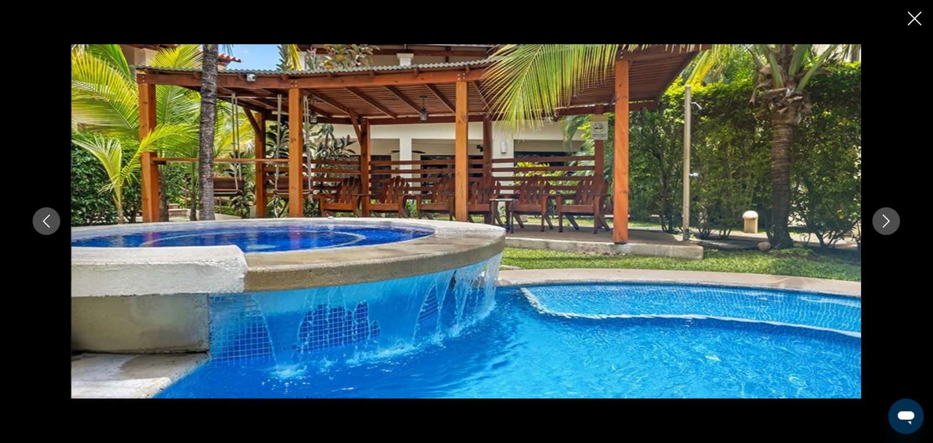
click at [896, 220] on button "Next image" at bounding box center [887, 221] width 28 height 28
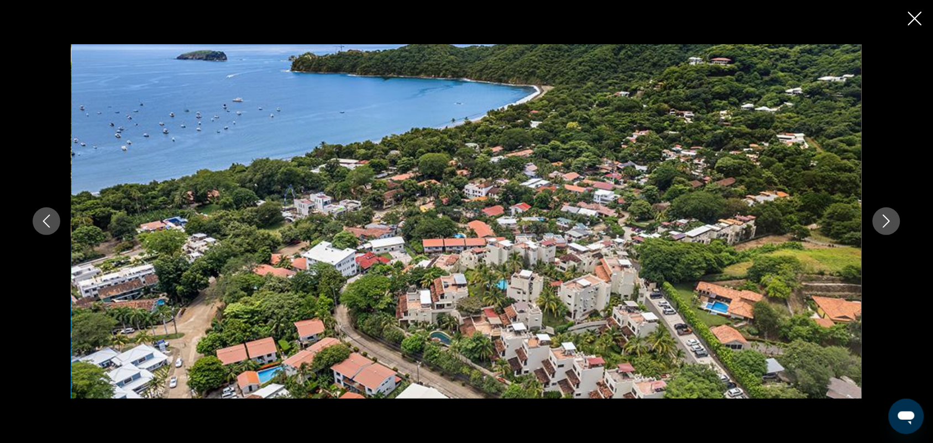
click at [896, 220] on button "Next image" at bounding box center [887, 221] width 28 height 28
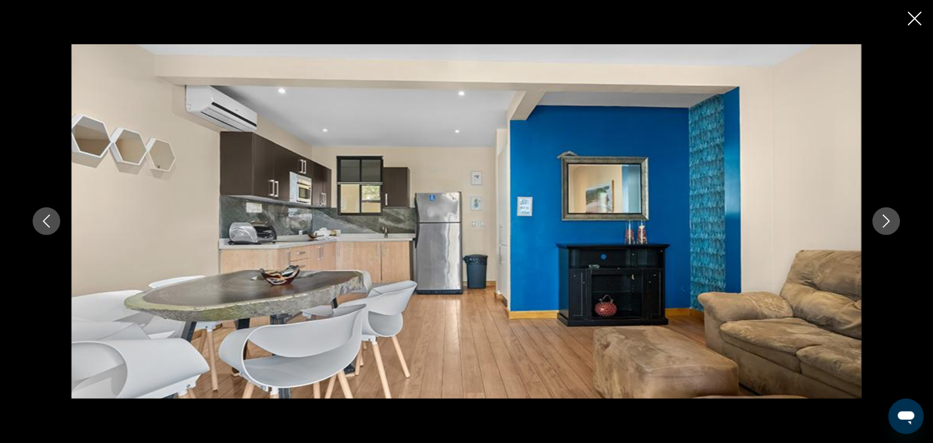
click at [896, 220] on button "Next image" at bounding box center [887, 221] width 28 height 28
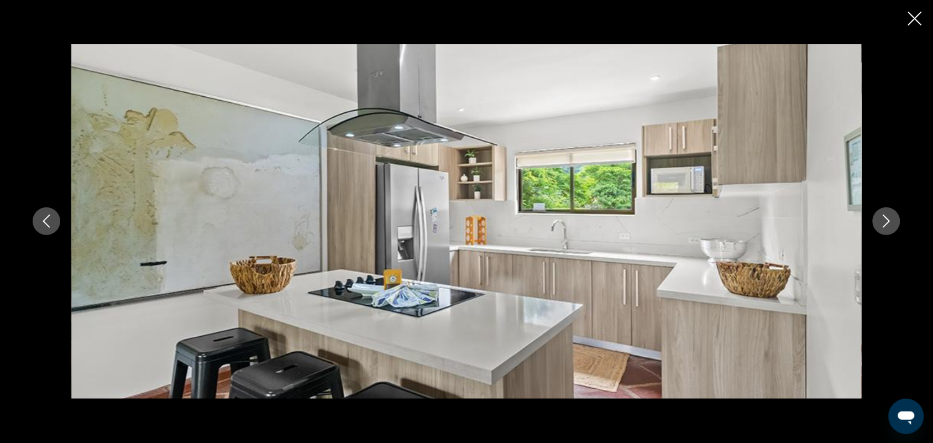
click at [915, 20] on icon "Close slideshow" at bounding box center [915, 19] width 14 height 14
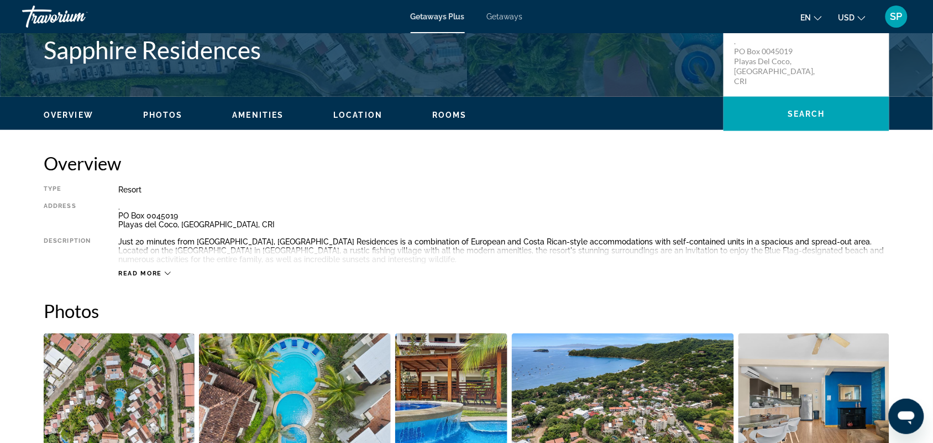
scroll to position [267, 0]
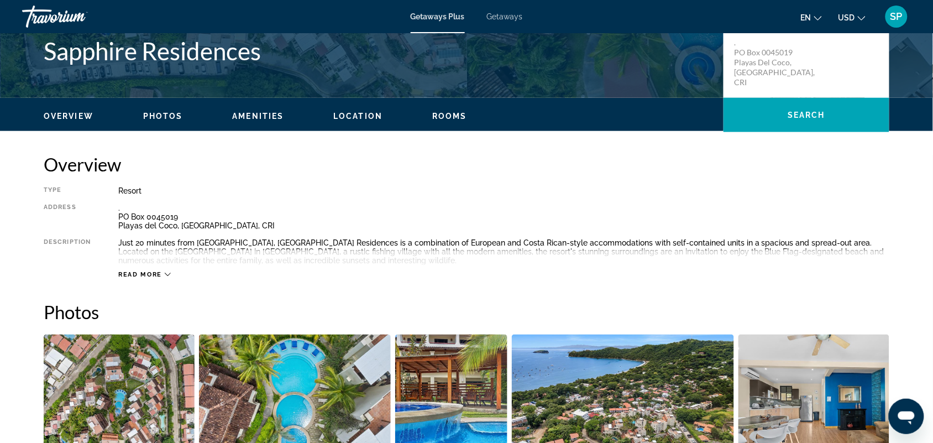
click at [161, 272] on span "Read more" at bounding box center [140, 274] width 44 height 7
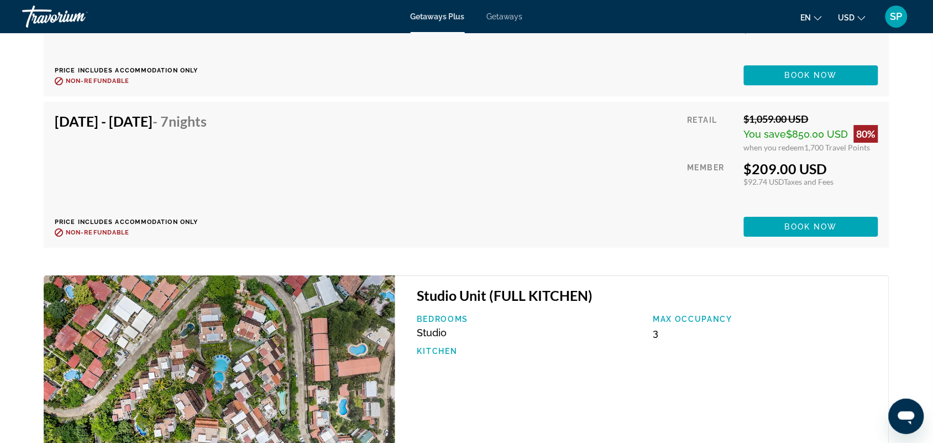
scroll to position [2241, 0]
